Goal: Transaction & Acquisition: Purchase product/service

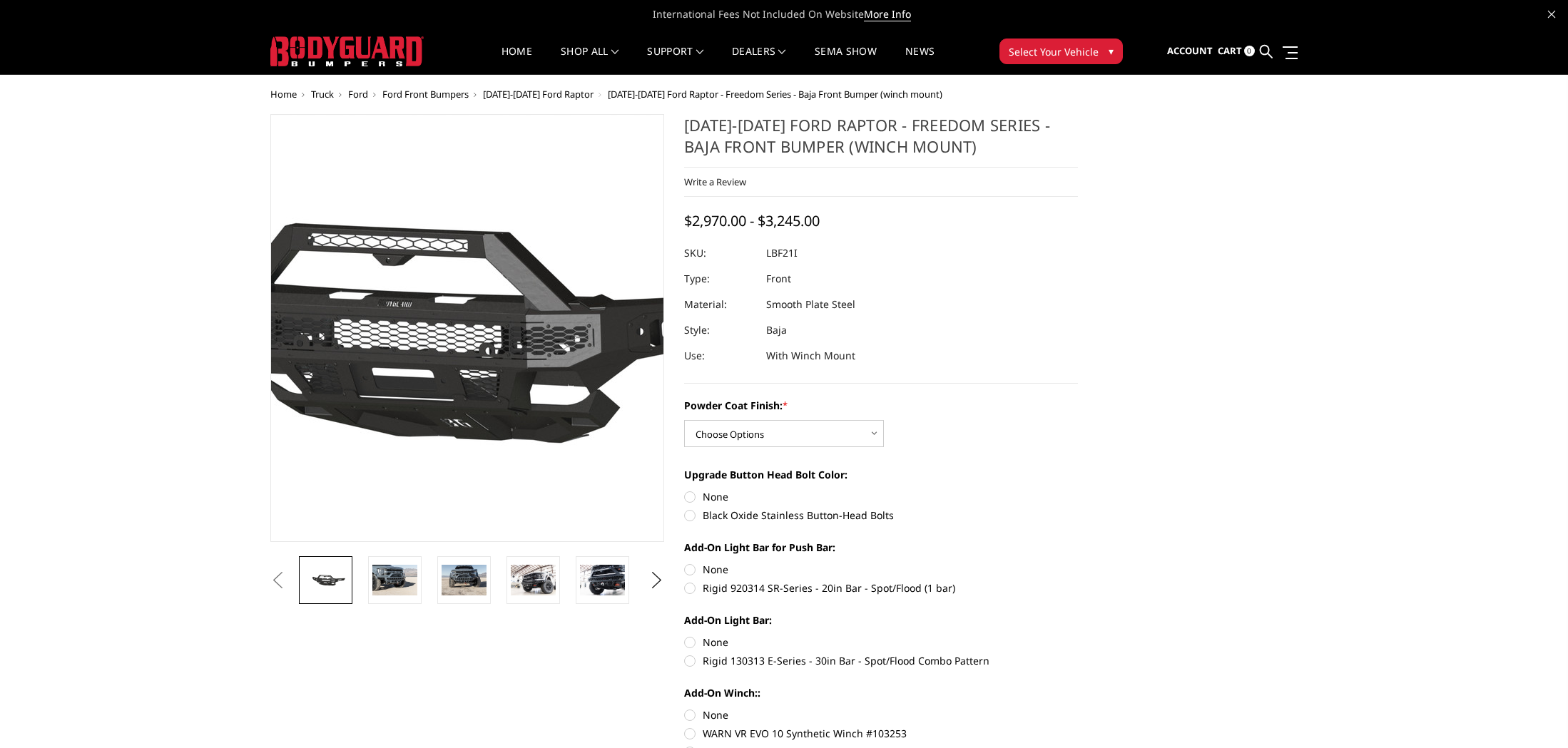
click at [510, 326] on img at bounding box center [411, 329] width 913 height 427
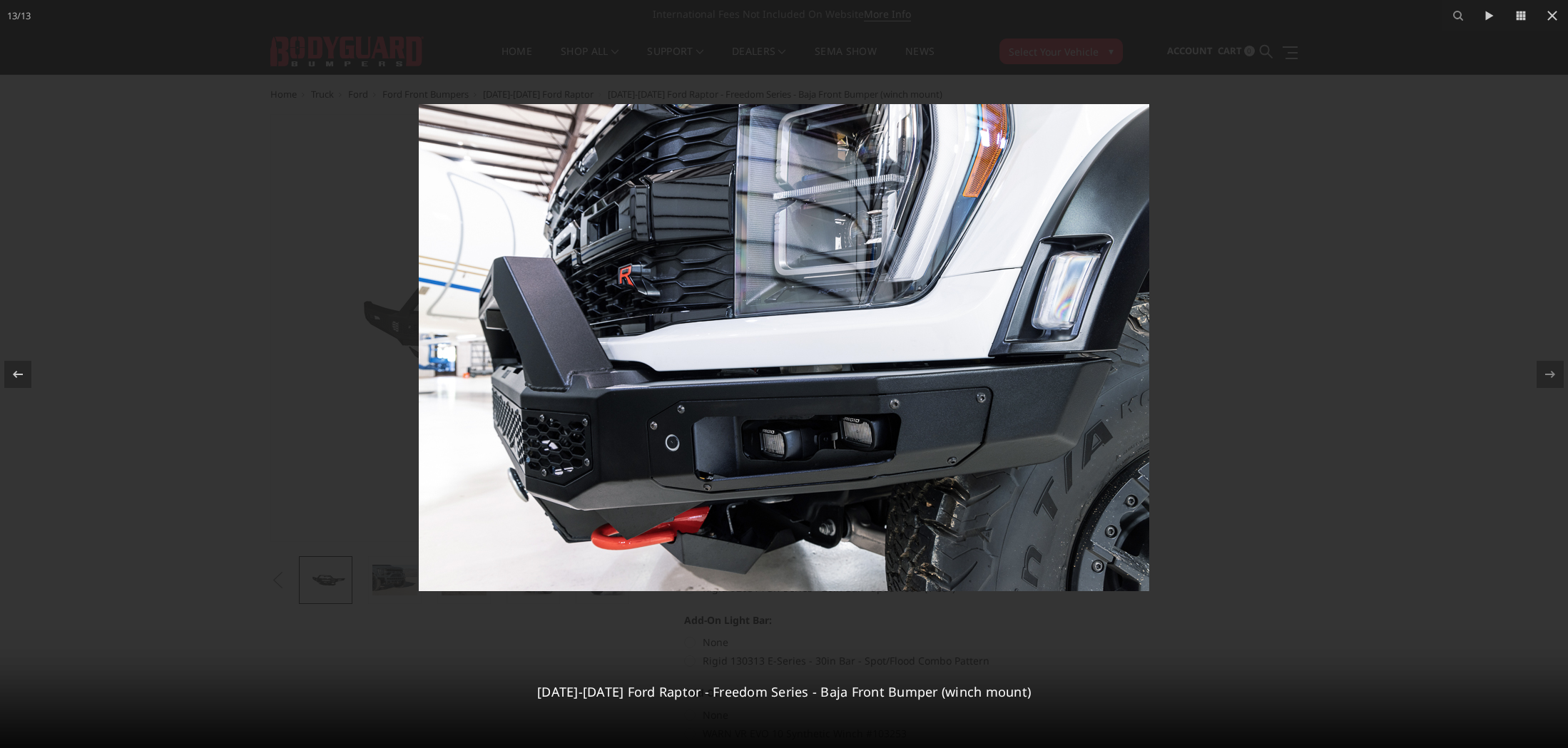
click at [738, 318] on img at bounding box center [784, 347] width 730 height 487
click at [22, 375] on icon at bounding box center [18, 373] width 10 height 7
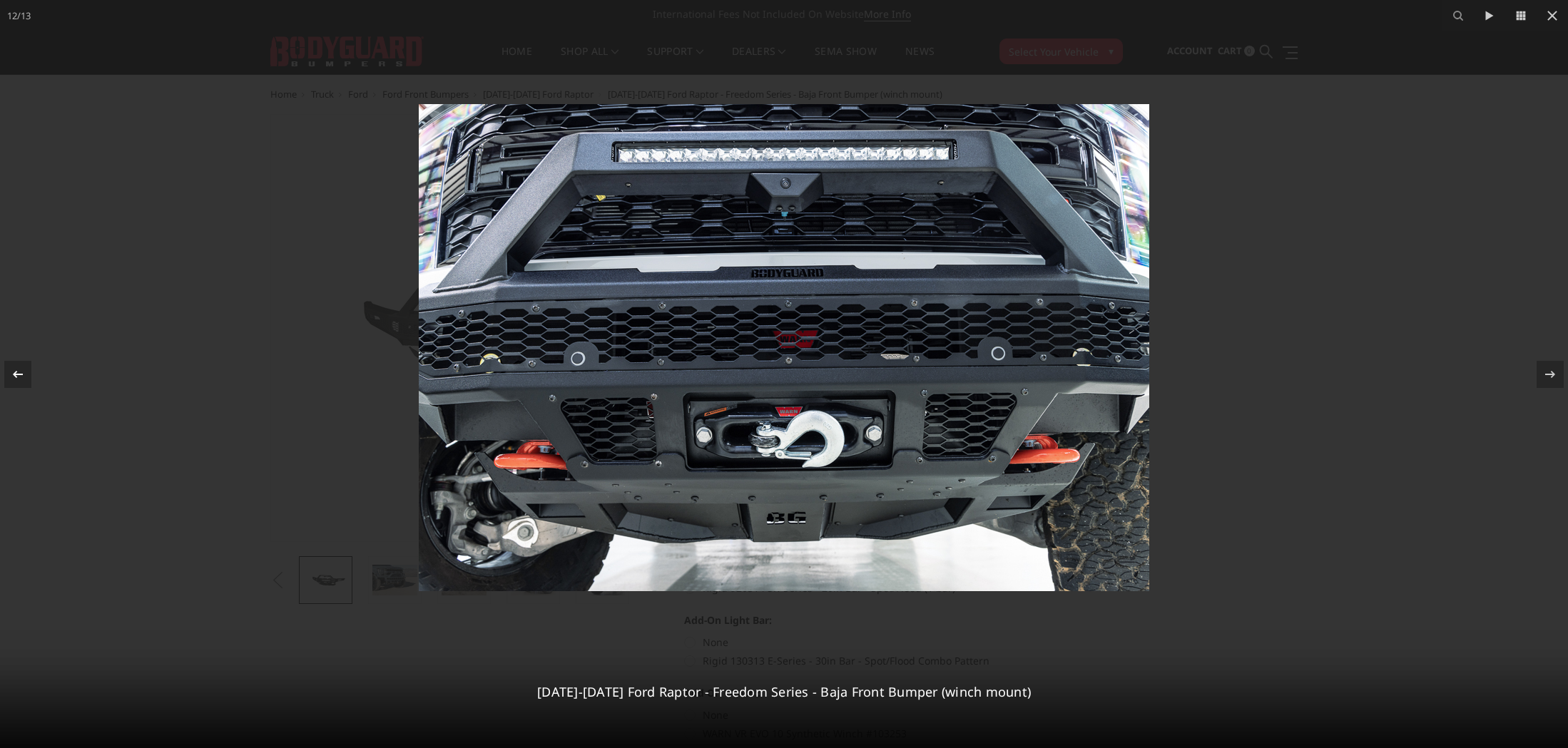
click at [22, 375] on icon at bounding box center [18, 373] width 10 height 7
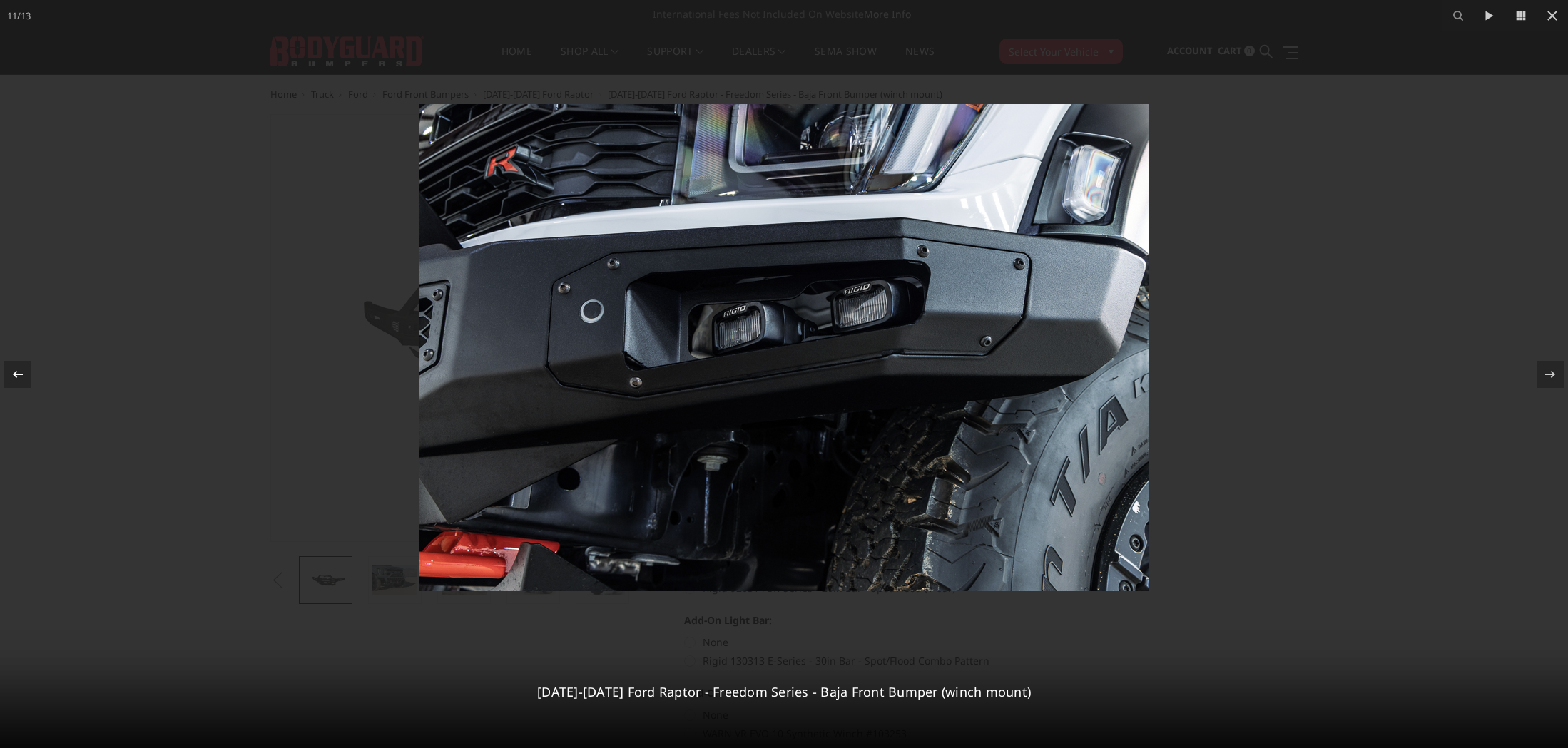
click at [22, 375] on icon at bounding box center [18, 373] width 10 height 7
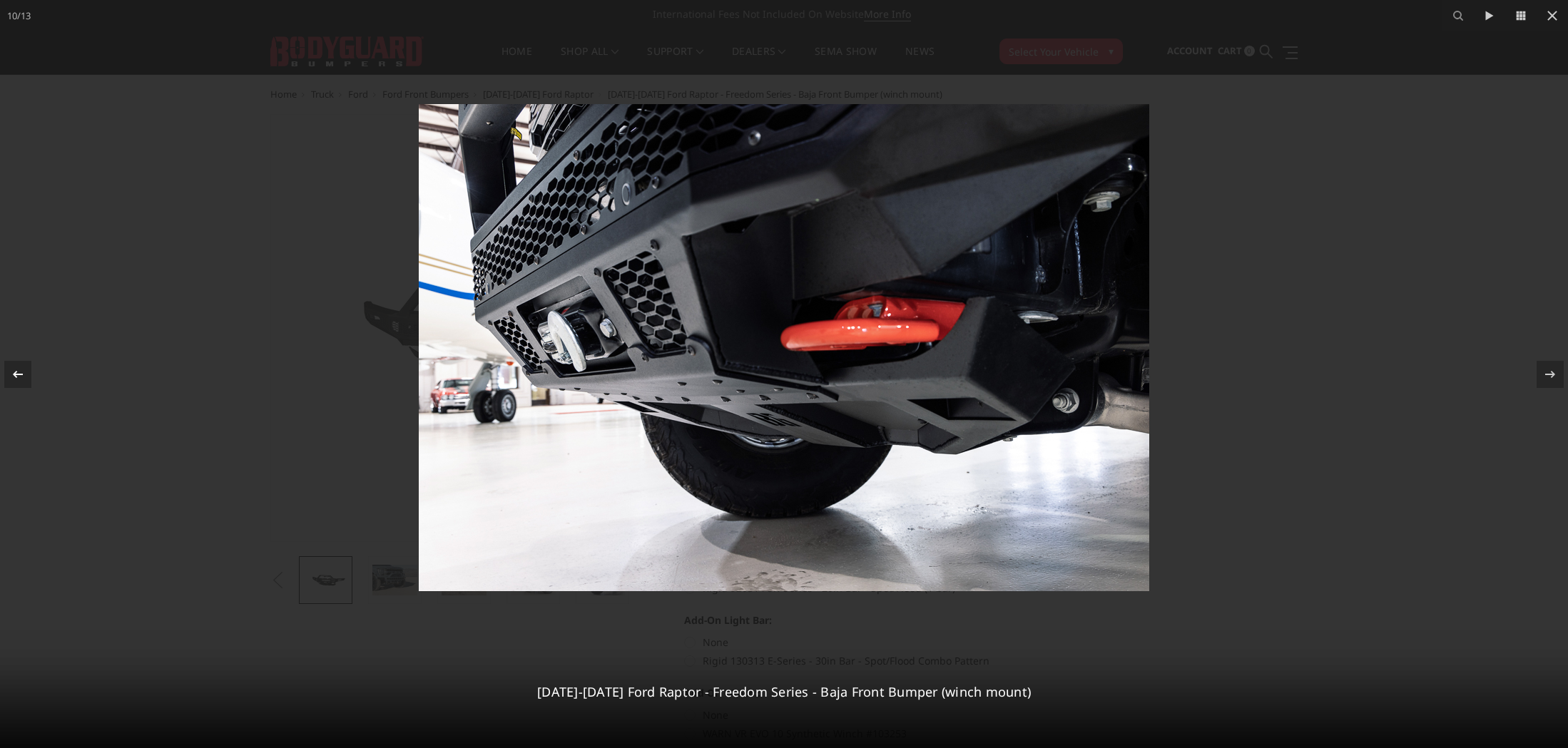
click at [22, 375] on icon at bounding box center [18, 373] width 10 height 7
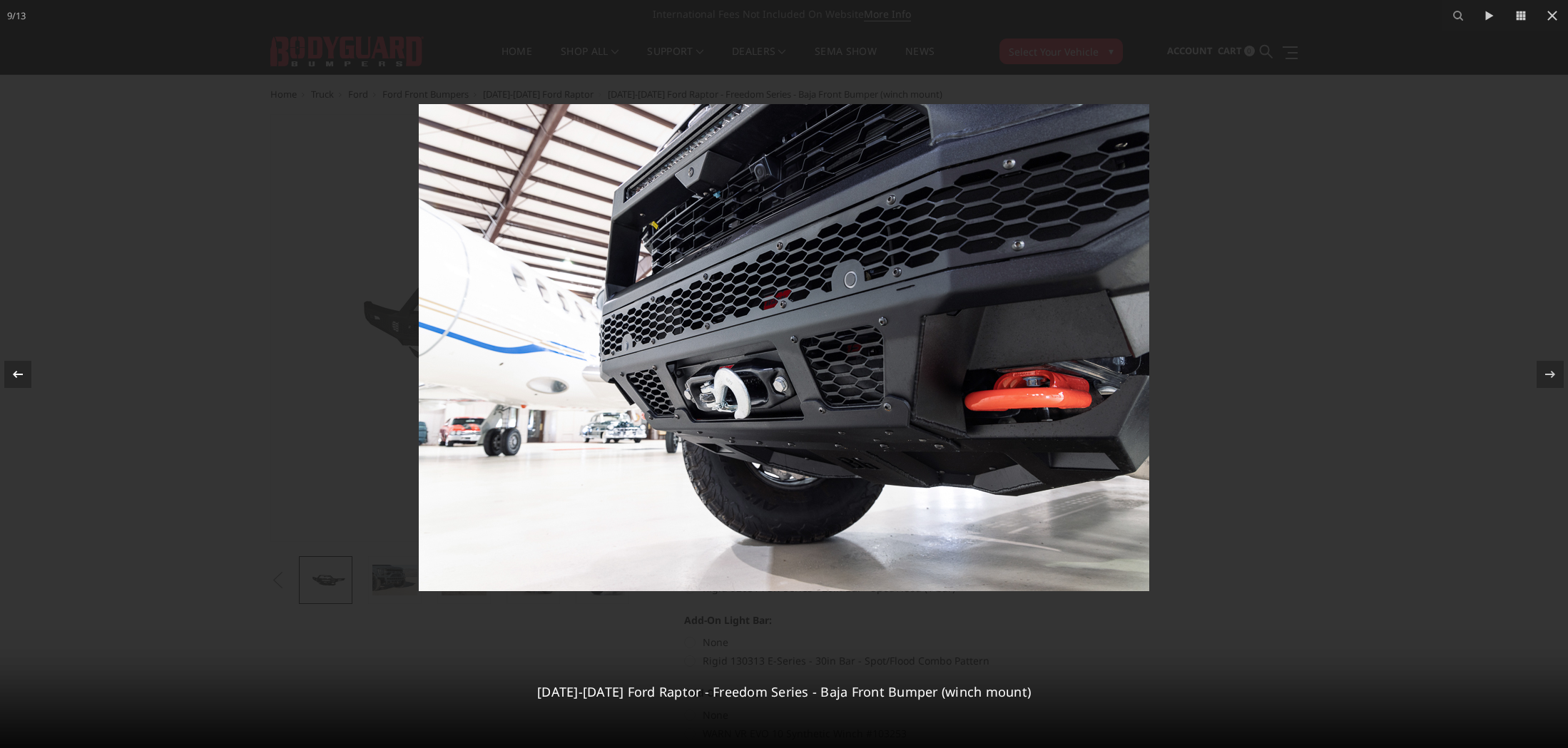
click at [22, 375] on icon at bounding box center [18, 373] width 10 height 7
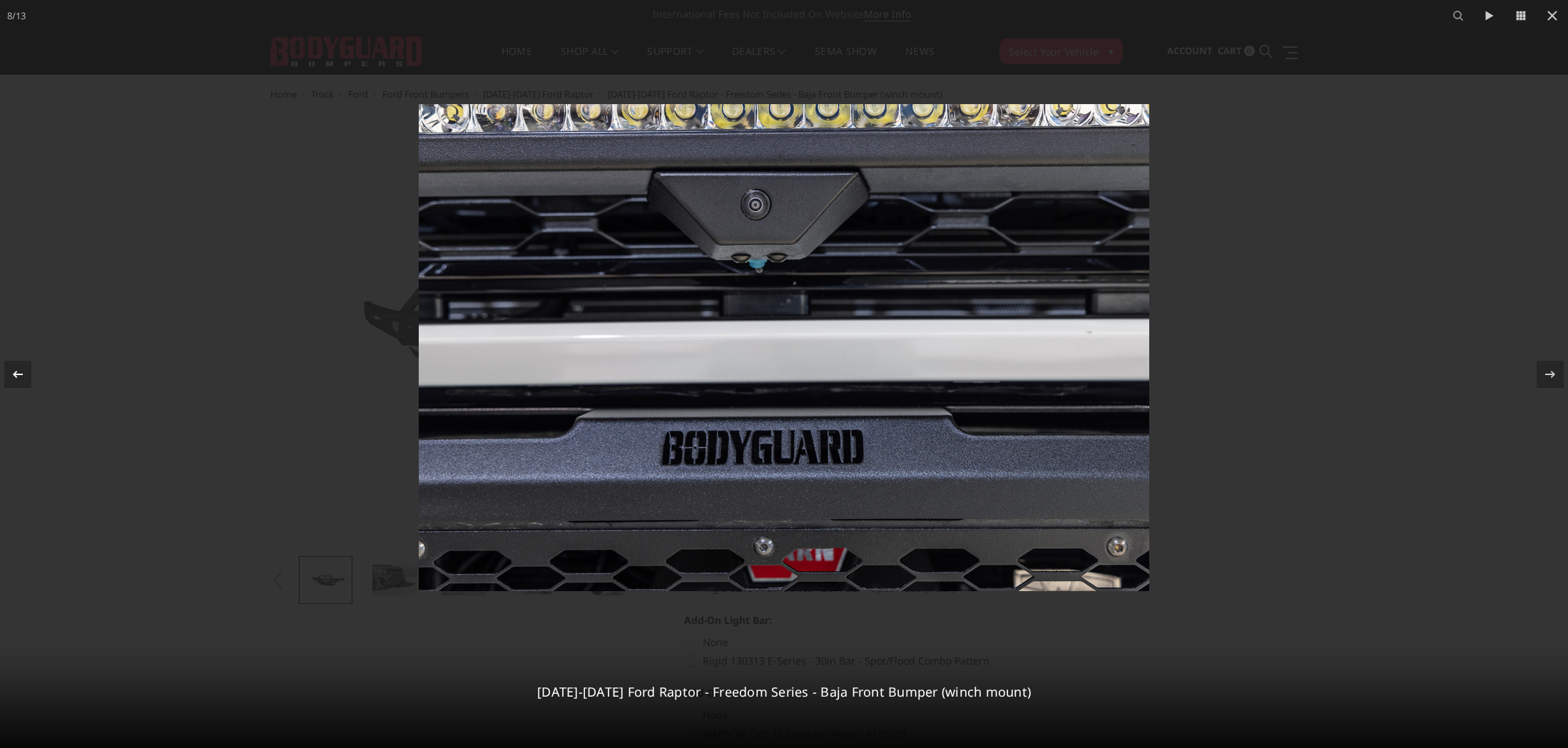
click at [22, 375] on icon at bounding box center [18, 373] width 10 height 7
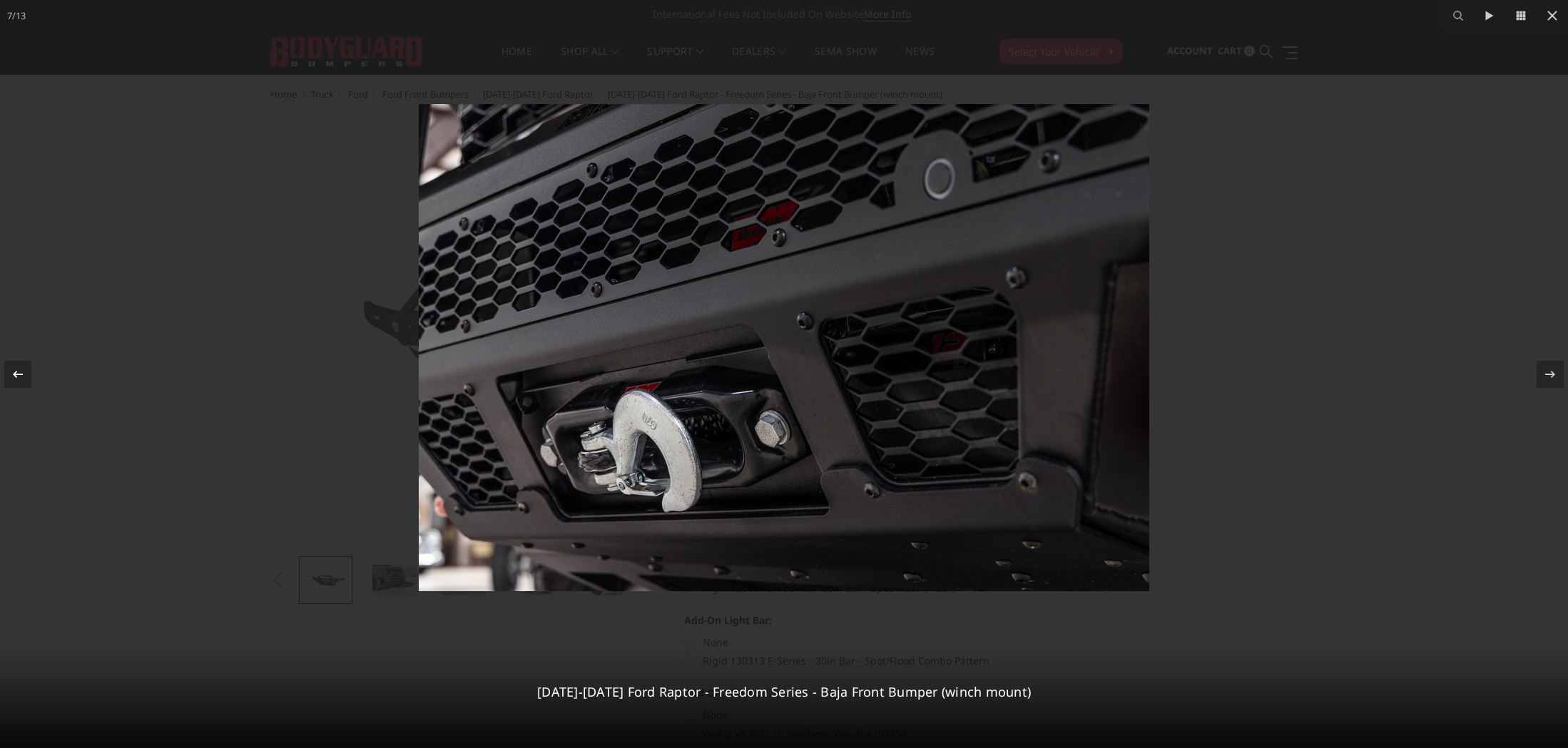
click at [22, 375] on icon at bounding box center [18, 373] width 10 height 7
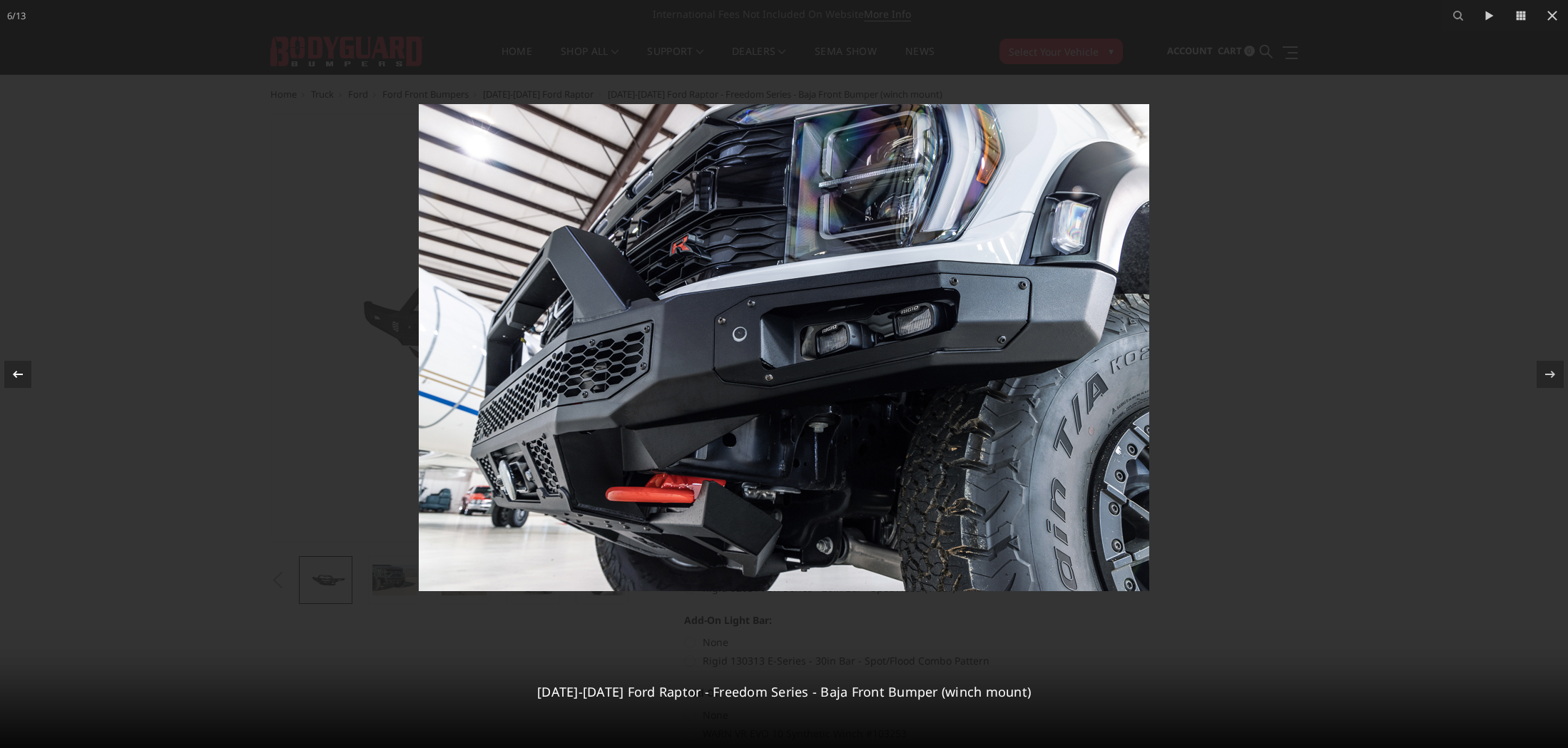
click at [22, 375] on icon at bounding box center [18, 373] width 10 height 7
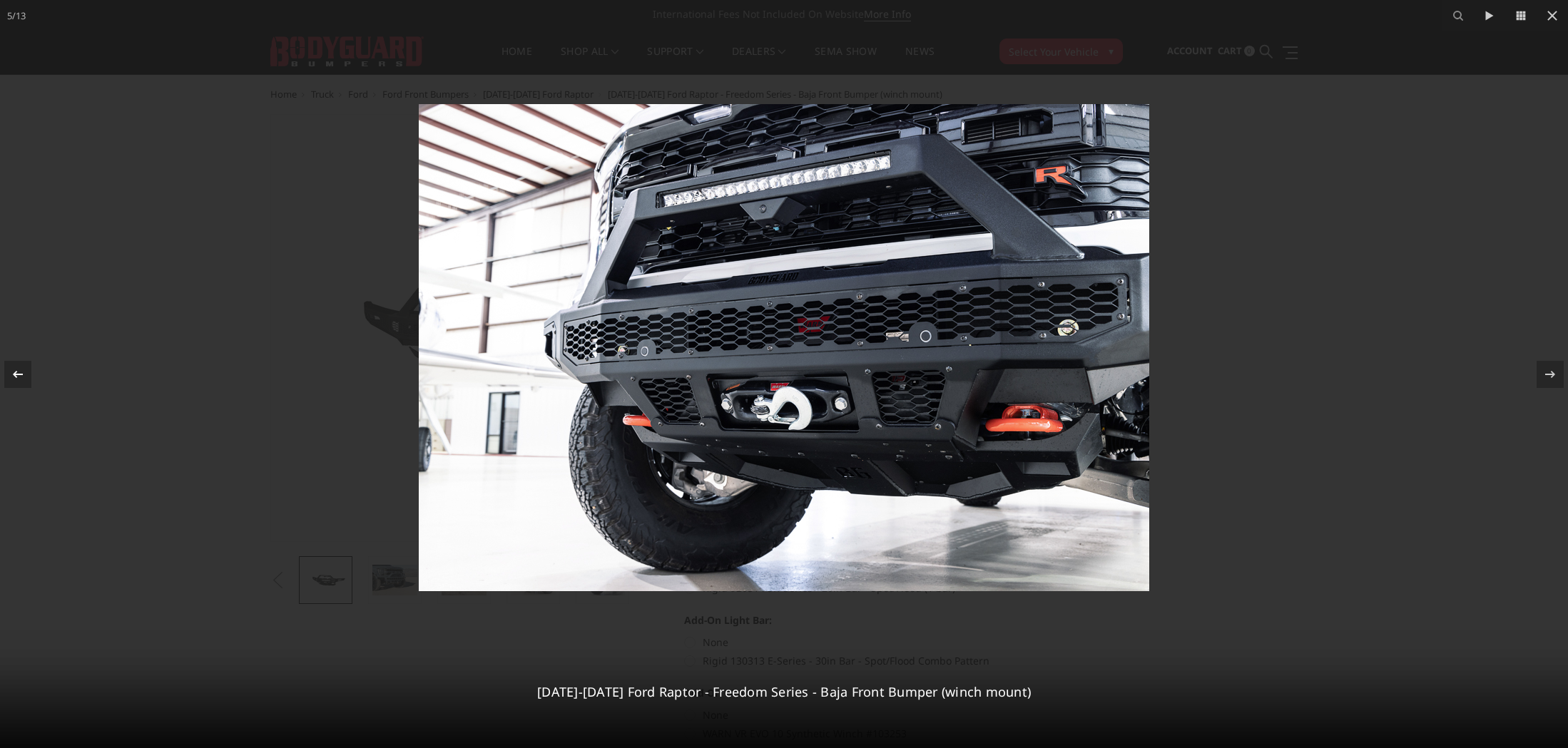
click at [22, 375] on icon at bounding box center [18, 373] width 10 height 7
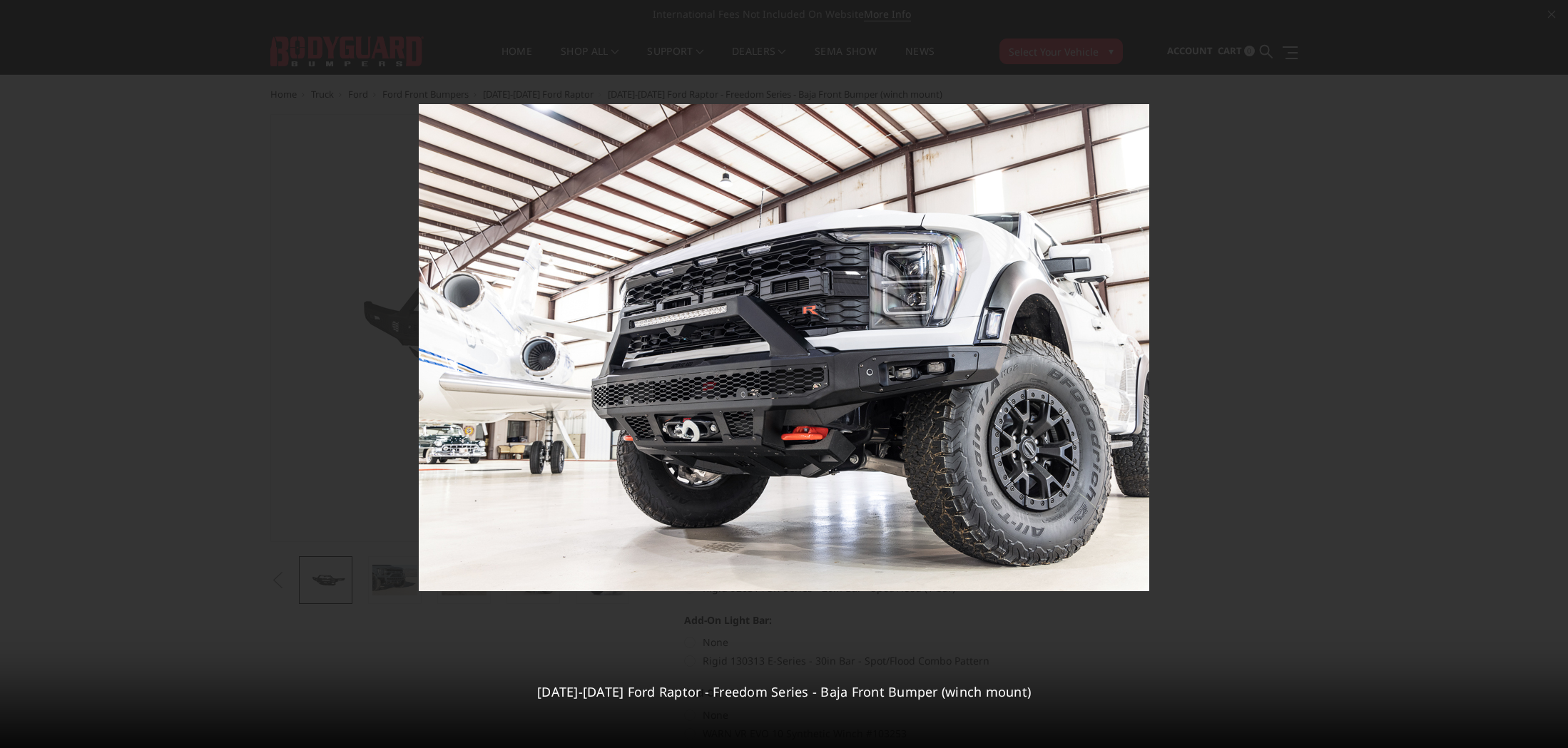
click at [22, 375] on div "4 / [PHONE_NUMBER][DATE][DATE] Ford Raptor - Freedom Series - Baja Front Bumper…" at bounding box center [784, 374] width 1568 height 748
click at [22, 375] on icon at bounding box center [18, 373] width 10 height 7
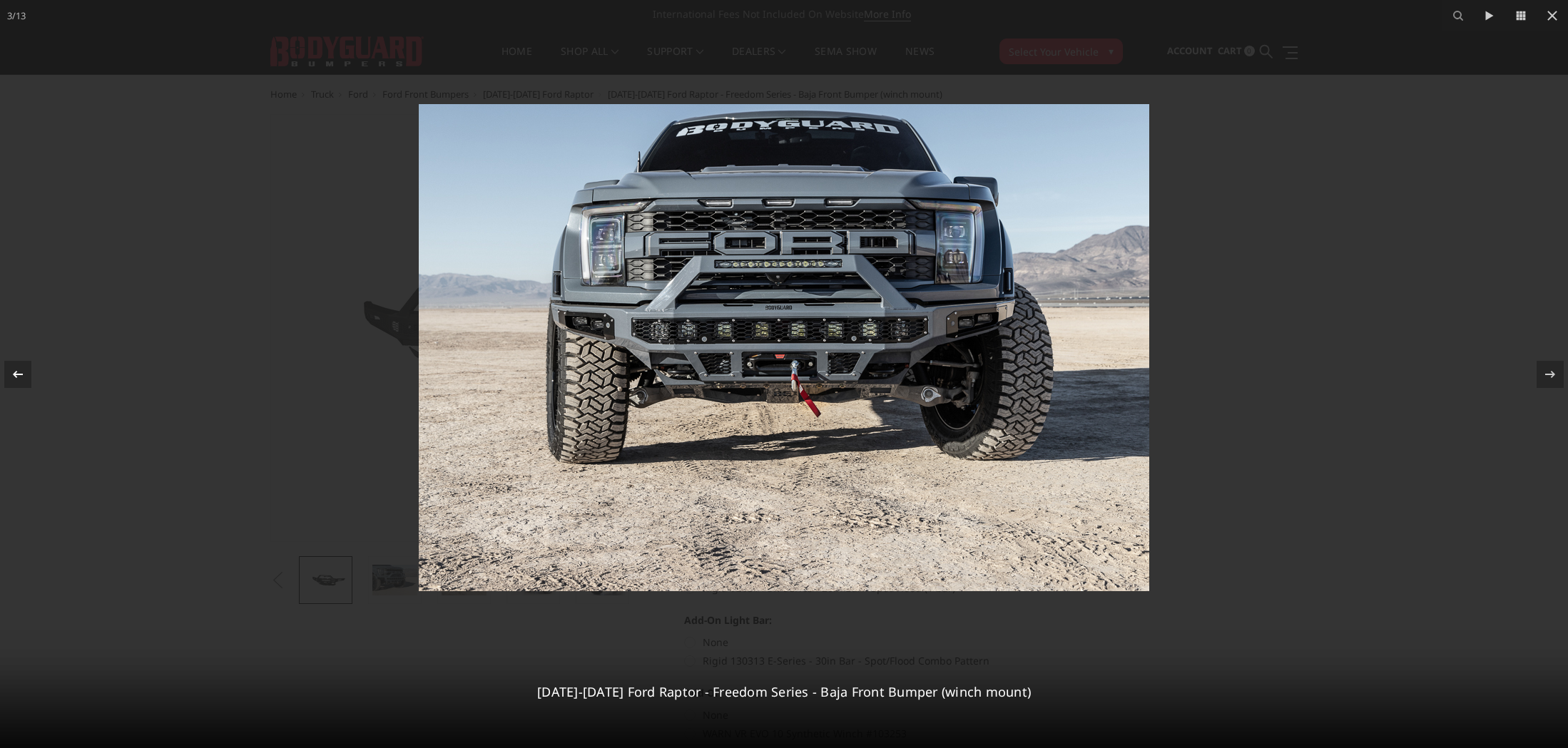
click at [22, 375] on div "3 / [PHONE_NUMBER][DATE][DATE] Ford Raptor - Freedom Series - Baja Front Bumper…" at bounding box center [784, 374] width 1568 height 748
